Goal: Task Accomplishment & Management: Use online tool/utility

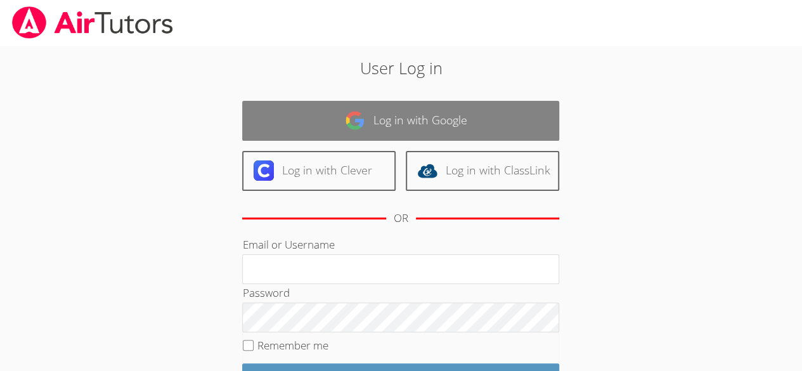
click at [478, 127] on link "Log in with Google" at bounding box center [400, 121] width 317 height 40
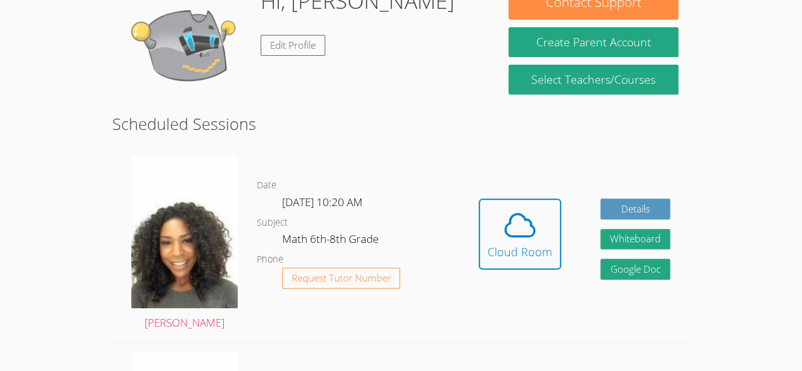
scroll to position [225, 0]
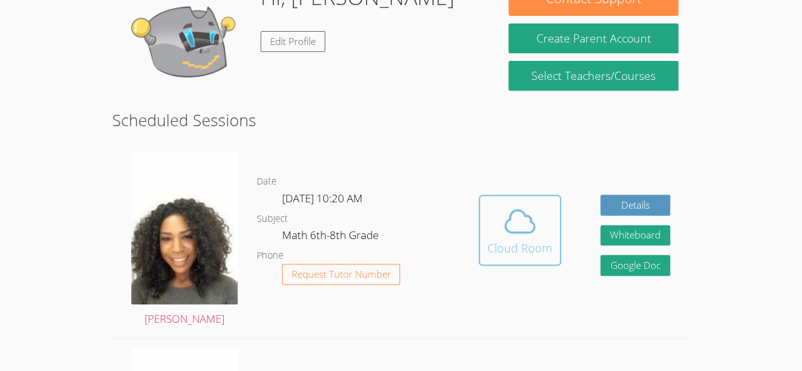
click at [524, 226] on icon at bounding box center [520, 222] width 36 height 36
click at [518, 230] on icon at bounding box center [520, 222] width 36 height 36
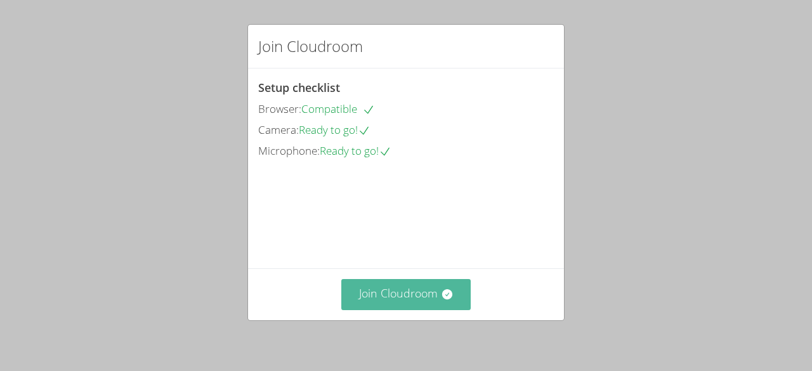
click at [400, 291] on button "Join Cloudroom" at bounding box center [406, 294] width 130 height 31
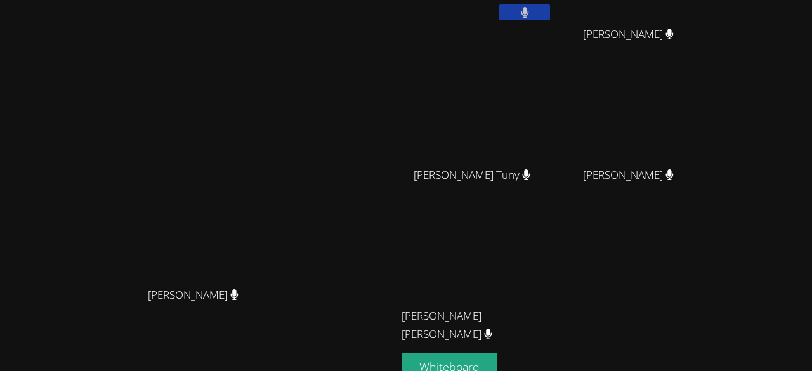
scroll to position [162, 0]
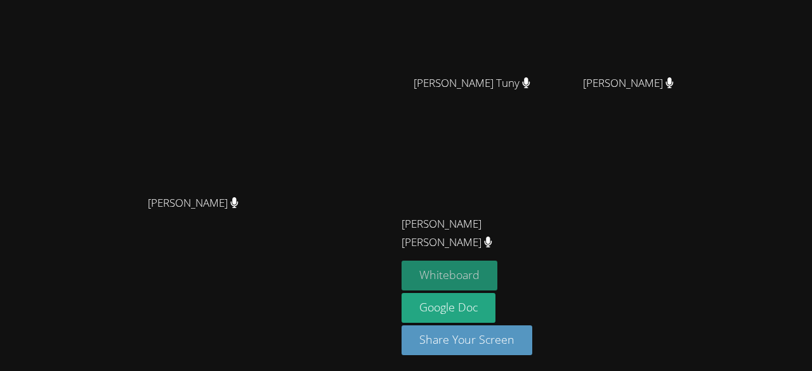
click at [497, 266] on button "Whiteboard" at bounding box center [449, 276] width 96 height 30
click at [497, 270] on button "Whiteboard" at bounding box center [449, 276] width 96 height 30
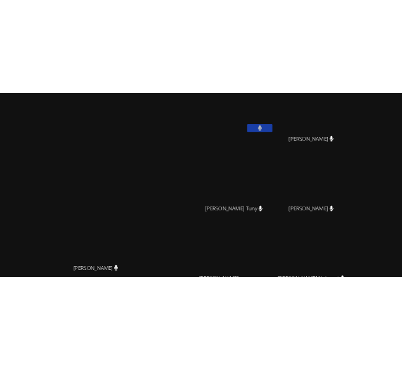
scroll to position [0, 0]
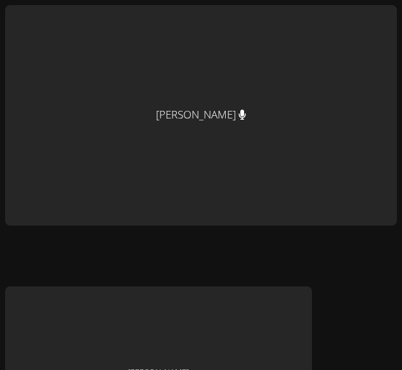
click at [206, 105] on div "[PERSON_NAME]" at bounding box center [201, 115] width 392 height 221
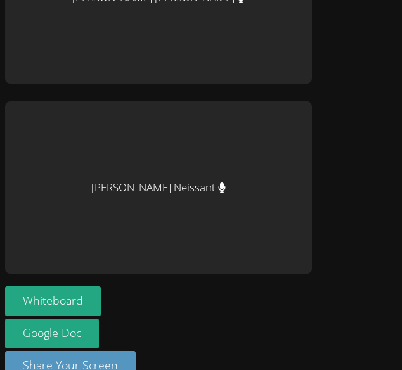
scroll to position [1145, 0]
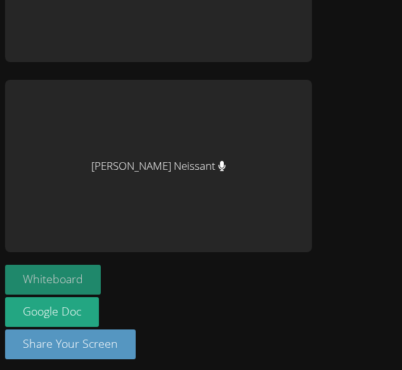
click at [77, 273] on button "Whiteboard" at bounding box center [53, 280] width 96 height 30
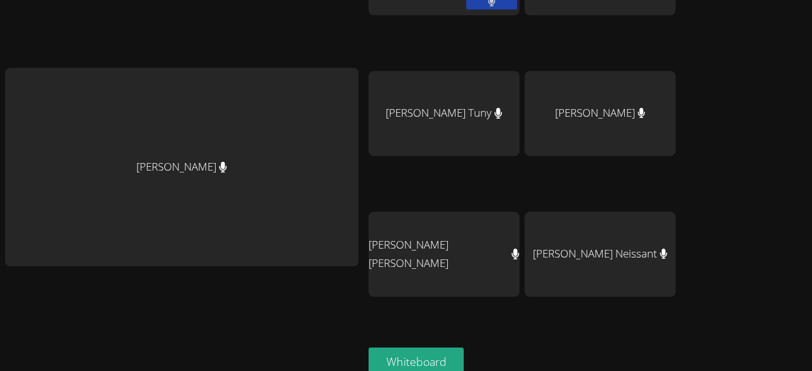
scroll to position [63, 0]
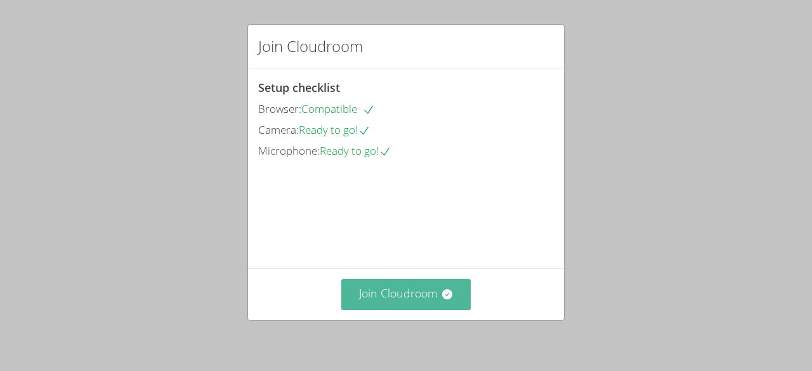
click at [398, 295] on button "Join Cloudroom" at bounding box center [406, 294] width 130 height 31
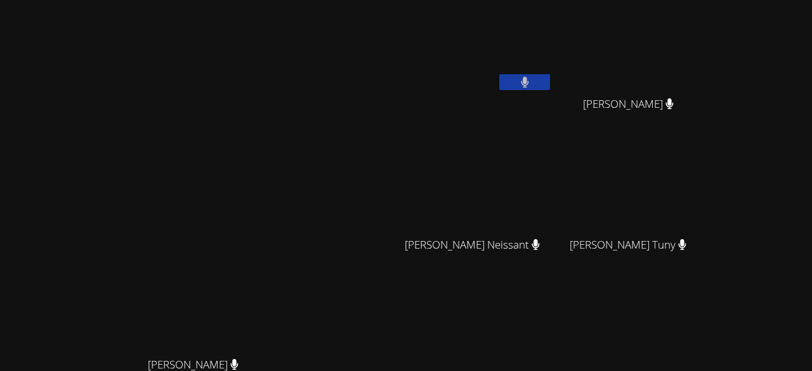
scroll to position [162, 0]
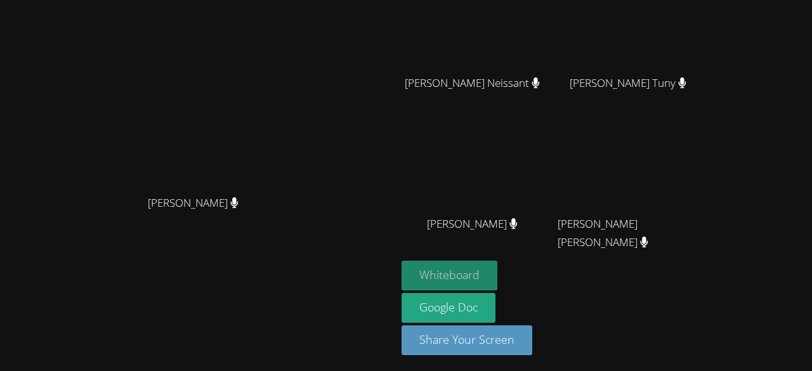
click at [497, 277] on button "Whiteboard" at bounding box center [449, 276] width 96 height 30
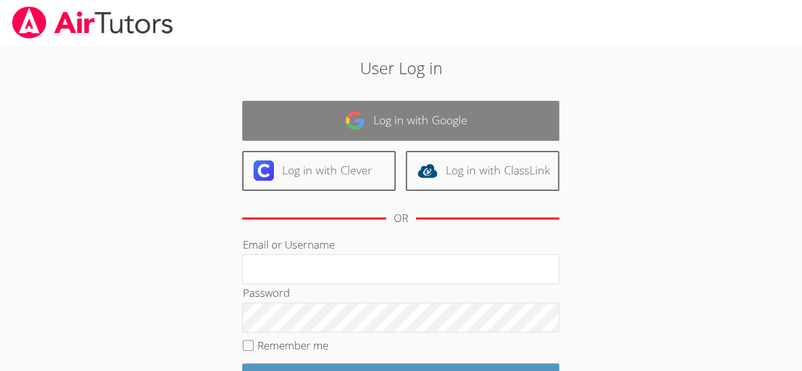
click at [460, 113] on link "Log in with Google" at bounding box center [400, 121] width 317 height 40
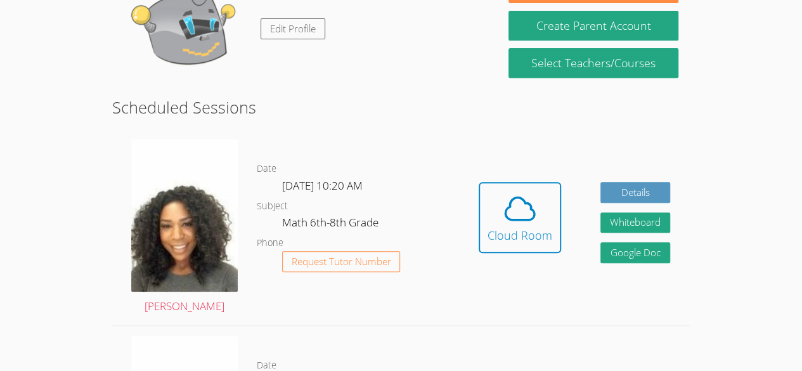
scroll to position [238, 0]
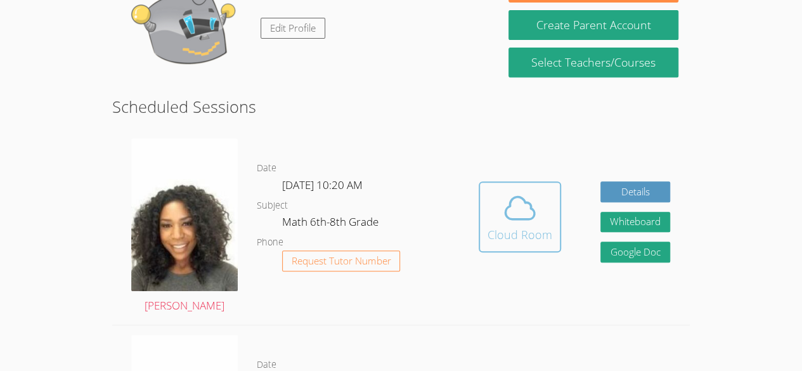
click at [505, 241] on div "Cloud Room" at bounding box center [520, 235] width 65 height 18
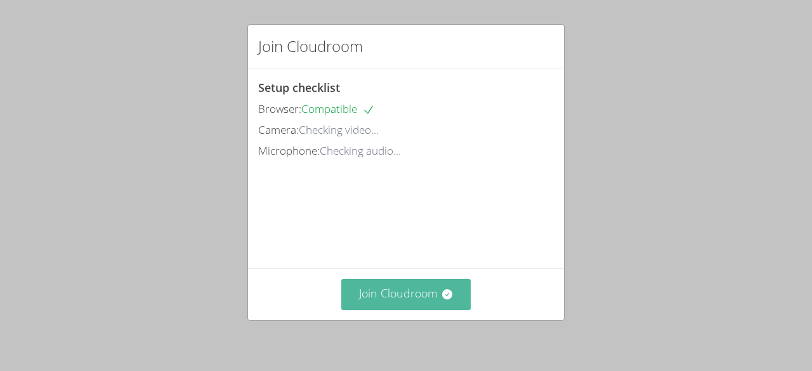
click at [378, 300] on button "Join Cloudroom" at bounding box center [406, 294] width 130 height 31
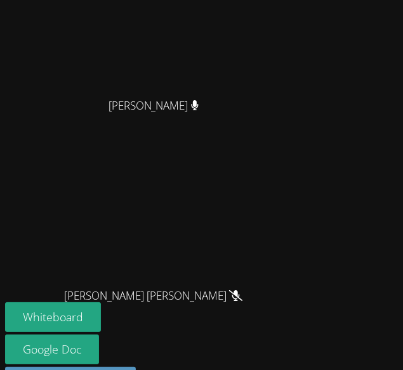
scroll to position [1151, 0]
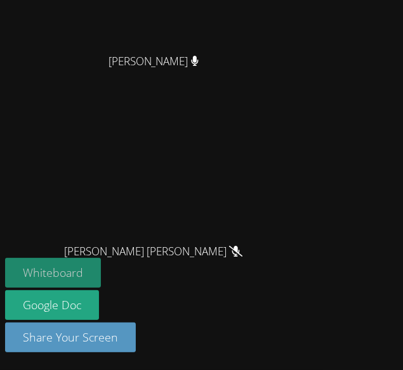
click at [56, 263] on button "Whiteboard" at bounding box center [53, 273] width 96 height 30
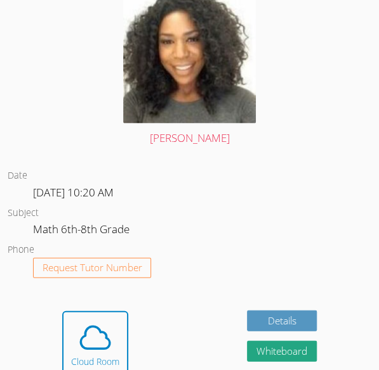
scroll to position [604, 0]
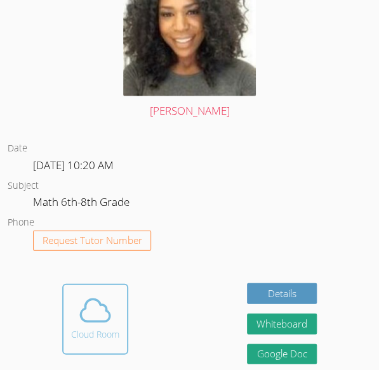
click at [98, 331] on div "Cloud Room" at bounding box center [95, 335] width 48 height 13
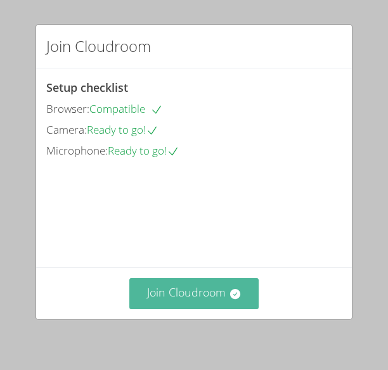
click at [205, 290] on button "Join Cloudroom" at bounding box center [194, 293] width 130 height 31
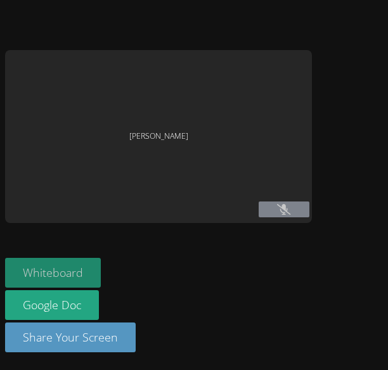
click at [82, 278] on button "Whiteboard" at bounding box center [53, 273] width 96 height 30
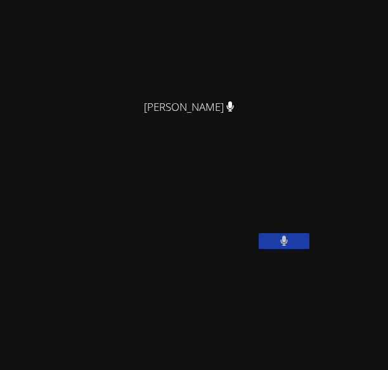
scroll to position [124, 0]
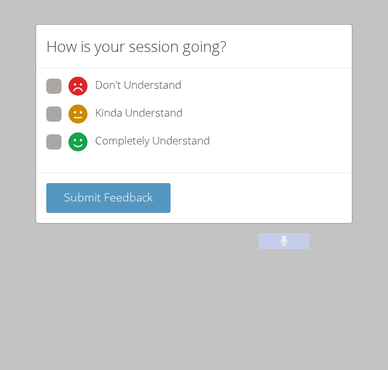
click at [68, 124] on span at bounding box center [68, 124] width 0 height 0
click at [68, 114] on input "Kinda Understand" at bounding box center [73, 112] width 11 height 11
radio input "true"
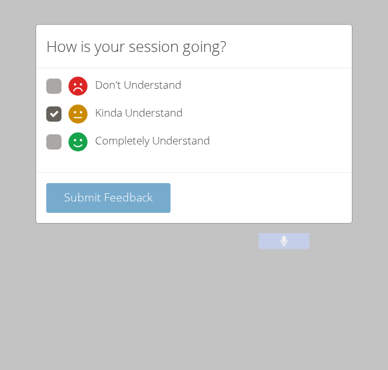
click at [70, 201] on span "Submit Feedback" at bounding box center [108, 197] width 89 height 15
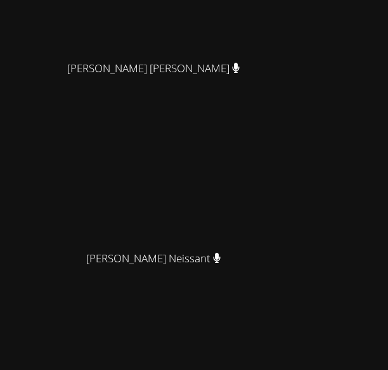
scroll to position [938, 0]
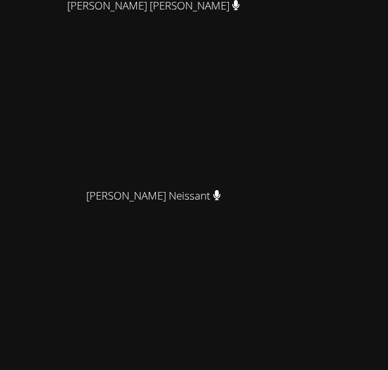
click at [189, 179] on video at bounding box center [158, 96] width 190 height 173
click at [174, 182] on video at bounding box center [158, 96] width 190 height 173
click at [181, 182] on video at bounding box center [158, 96] width 190 height 173
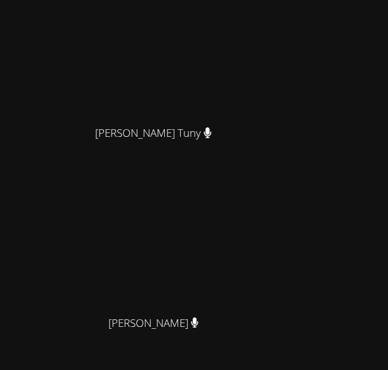
scroll to position [433, 0]
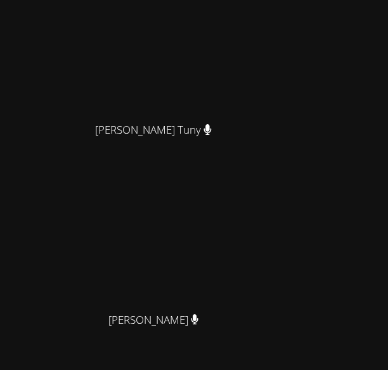
click at [238, 277] on video at bounding box center [158, 220] width 190 height 173
click at [234, 283] on video at bounding box center [158, 220] width 190 height 173
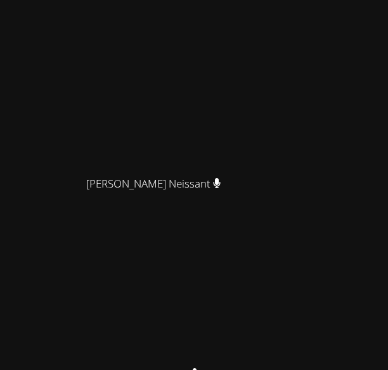
scroll to position [1143, 0]
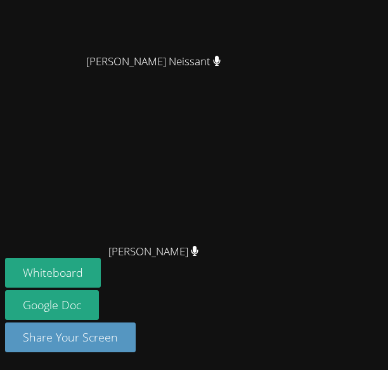
click at [129, 128] on video at bounding box center [158, 151] width 190 height 173
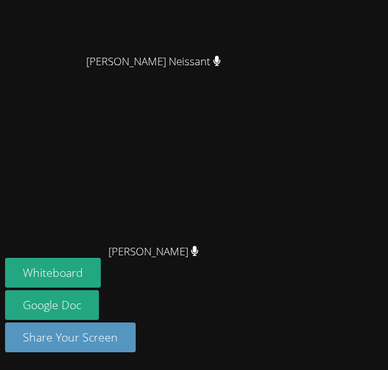
click at [125, 151] on video at bounding box center [158, 151] width 190 height 173
click at [110, 162] on video at bounding box center [158, 151] width 190 height 173
click at [109, 153] on video at bounding box center [158, 151] width 190 height 173
click at [91, 136] on video at bounding box center [158, 151] width 190 height 173
click at [83, 166] on video at bounding box center [158, 151] width 190 height 173
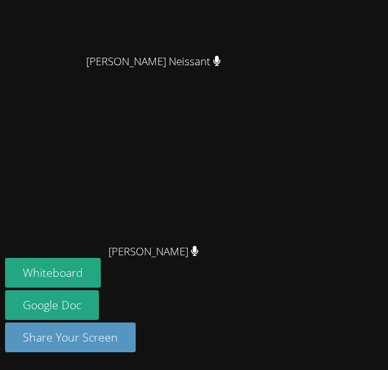
click at [346, 110] on div "Michelle Dupin Michelle Dupin Ruth Jeudi Jean Dawensky Tuny Jean Dawensky Tuny …" at bounding box center [194, 185] width 388 height 370
click at [238, 162] on video at bounding box center [158, 151] width 190 height 173
click at [223, 160] on video at bounding box center [158, 151] width 190 height 173
click at [190, 166] on video at bounding box center [158, 151] width 190 height 173
click at [185, 151] on video at bounding box center [158, 151] width 190 height 173
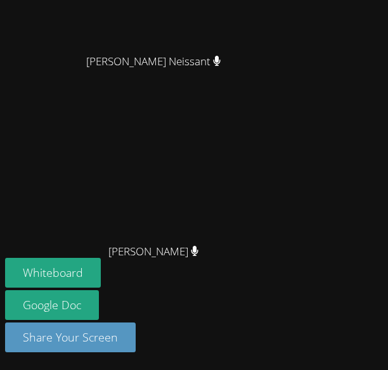
click at [205, 162] on video at bounding box center [158, 151] width 190 height 173
click at [192, 171] on video at bounding box center [158, 151] width 190 height 173
click at [183, 167] on video at bounding box center [158, 151] width 190 height 173
click at [186, 173] on video at bounding box center [158, 151] width 190 height 173
click at [167, 163] on video at bounding box center [158, 151] width 190 height 173
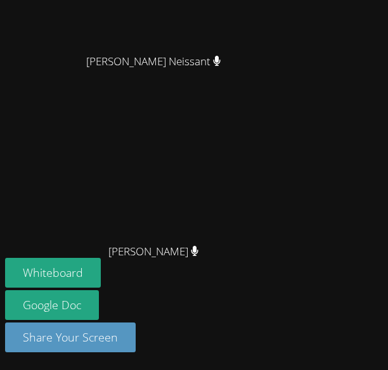
click at [242, 142] on video at bounding box center [158, 151] width 190 height 173
click at [240, 158] on video at bounding box center [158, 151] width 190 height 173
click at [233, 164] on video at bounding box center [158, 151] width 190 height 173
click at [228, 155] on video at bounding box center [158, 151] width 190 height 173
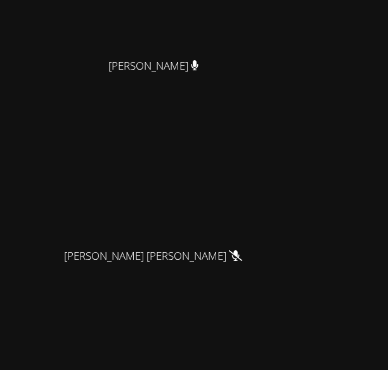
scroll to position [692, 0]
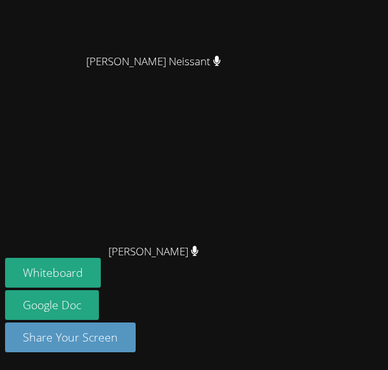
scroll to position [1143, 0]
click at [206, 147] on video at bounding box center [158, 151] width 190 height 173
click at [202, 209] on video at bounding box center [158, 151] width 190 height 173
click at [228, 163] on video at bounding box center [158, 151] width 190 height 173
click at [252, 197] on video at bounding box center [158, 151] width 190 height 173
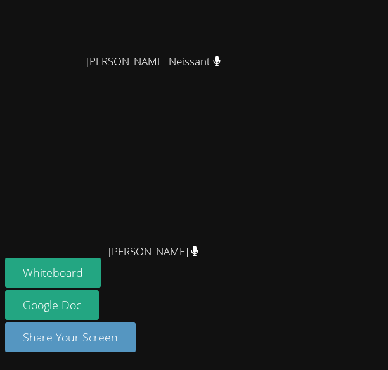
click at [254, 173] on video at bounding box center [158, 151] width 190 height 173
click at [225, 122] on video at bounding box center [158, 151] width 190 height 173
click at [171, 202] on video at bounding box center [158, 151] width 190 height 173
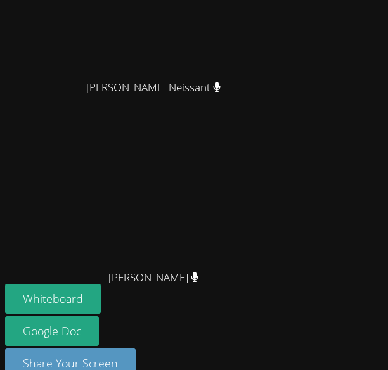
click at [179, 175] on video at bounding box center [158, 177] width 190 height 173
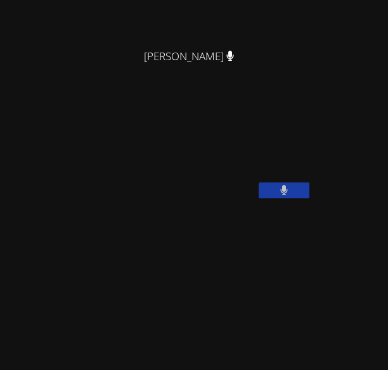
scroll to position [171, 0]
